Goal: Task Accomplishment & Management: Manage account settings

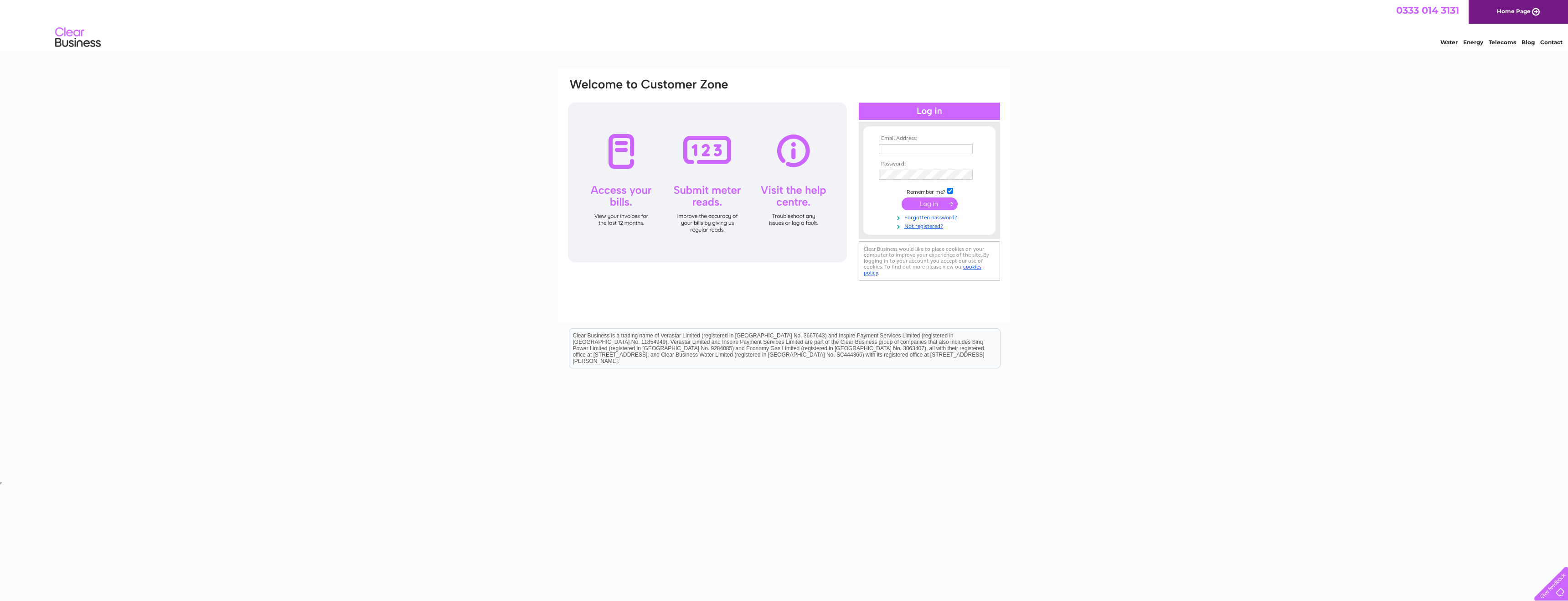
click at [896, 150] on input "text" at bounding box center [926, 149] width 94 height 10
type input "roslyn.carter@wbd.com"
click at [925, 206] on input "submit" at bounding box center [929, 203] width 56 height 13
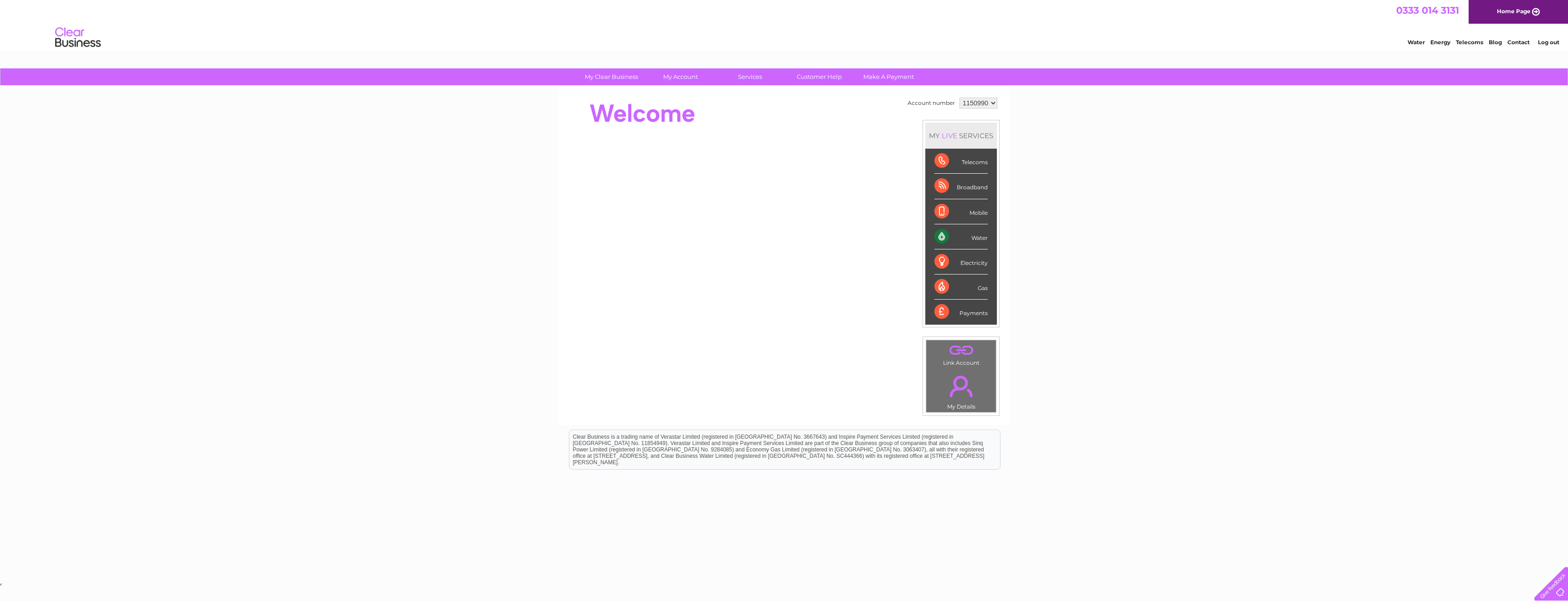
click at [970, 237] on div "Water" at bounding box center [961, 236] width 54 height 25
click at [938, 235] on div "Water" at bounding box center [961, 236] width 54 height 25
click at [680, 94] on link "Bills and Payments" at bounding box center [685, 96] width 75 height 18
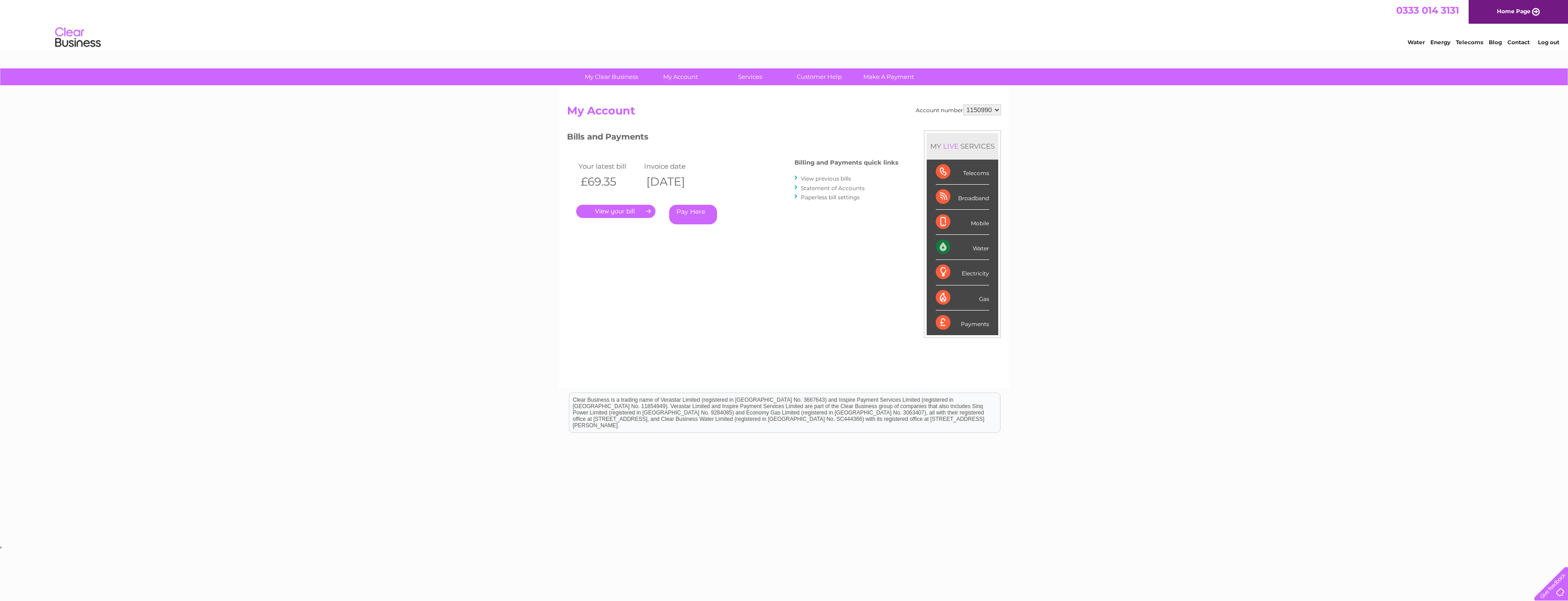
click at [620, 207] on link "." at bounding box center [616, 211] width 79 height 13
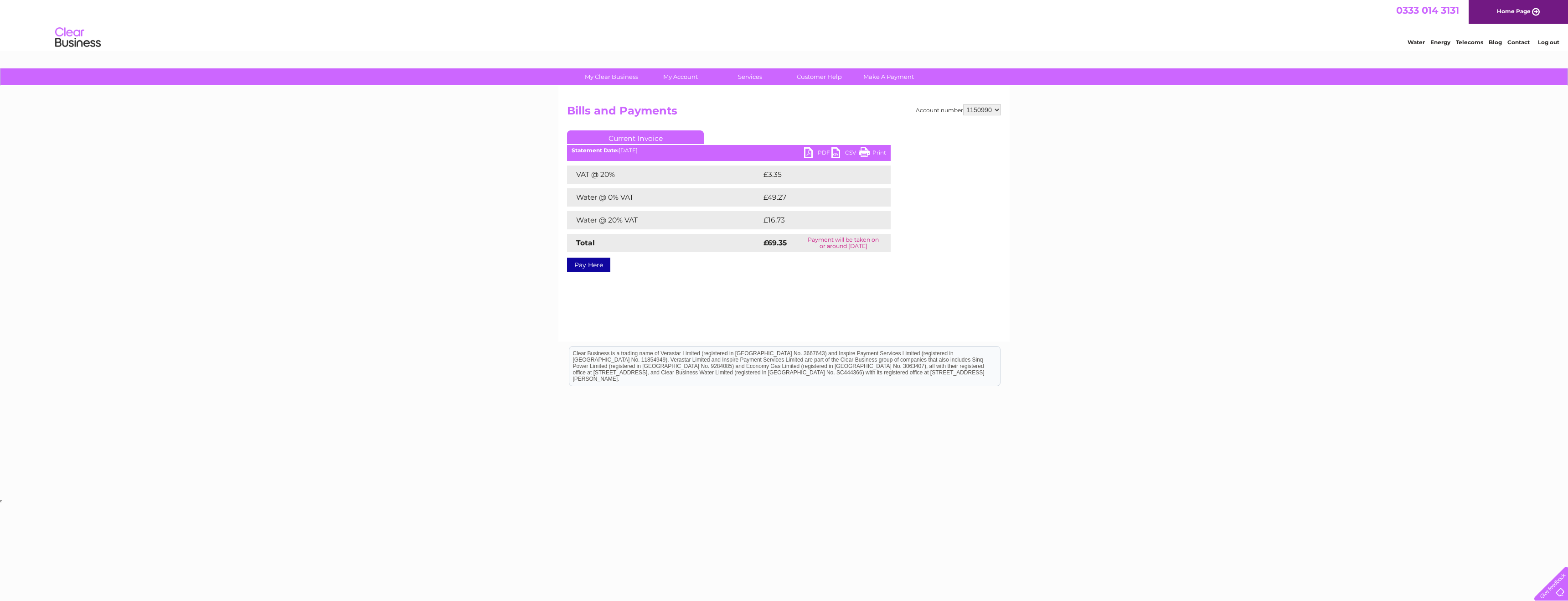
click at [817, 152] on link "PDF" at bounding box center [817, 154] width 27 height 13
